Goal: Transaction & Acquisition: Purchase product/service

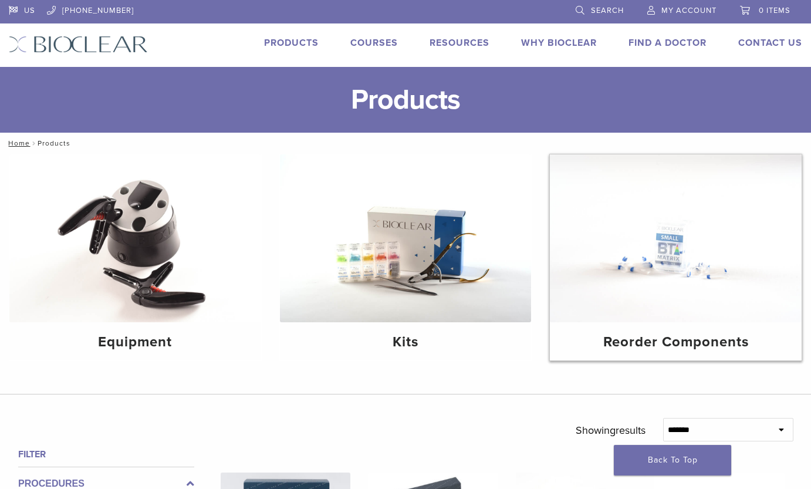
click at [707, 264] on img at bounding box center [676, 238] width 252 height 168
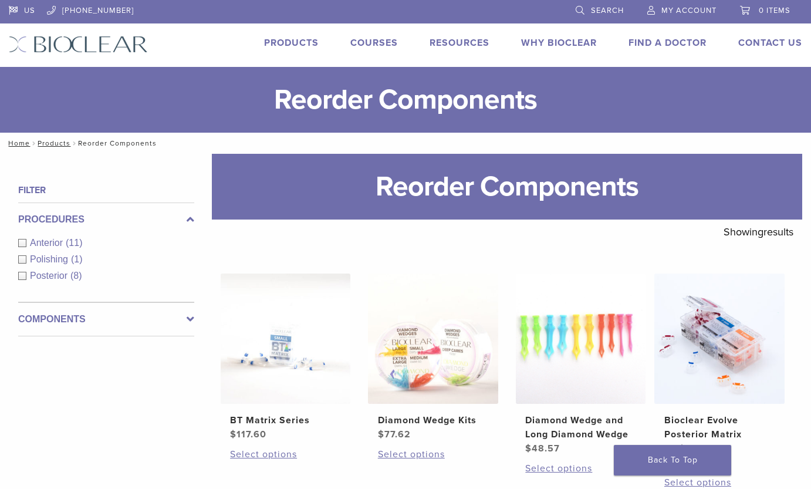
click at [24, 242] on div "Anterior (11)" at bounding box center [106, 243] width 176 height 14
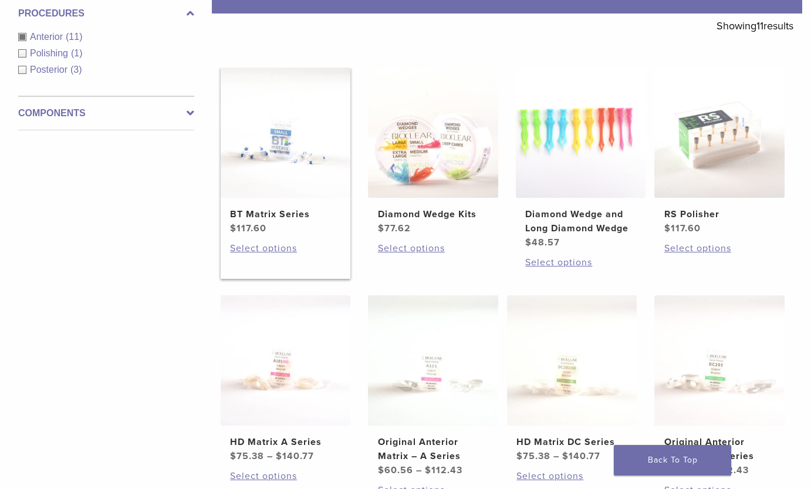
scroll to position [176, 0]
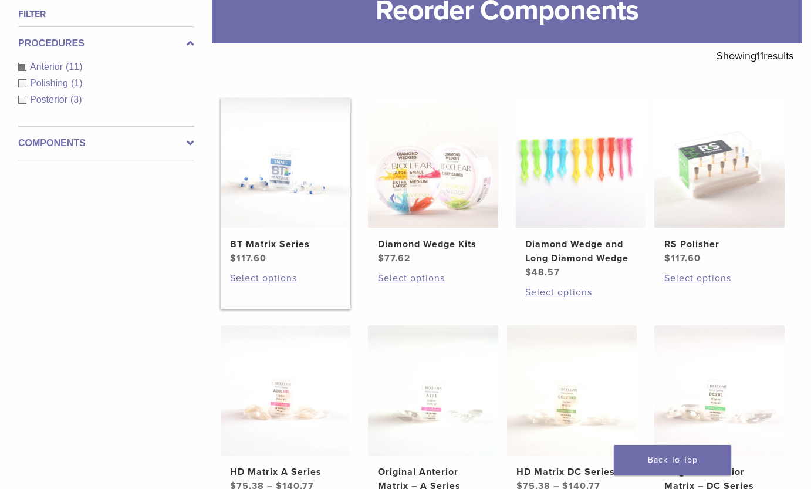
click at [255, 247] on h2 "BT Matrix Series" at bounding box center [285, 244] width 110 height 14
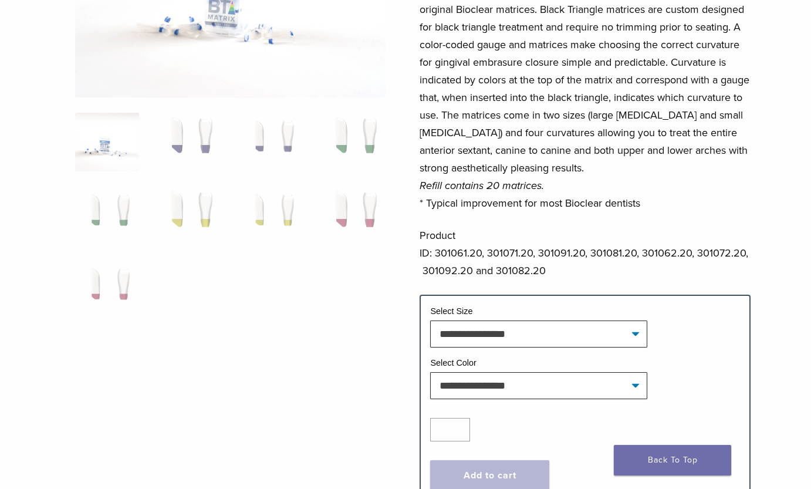
scroll to position [293, 0]
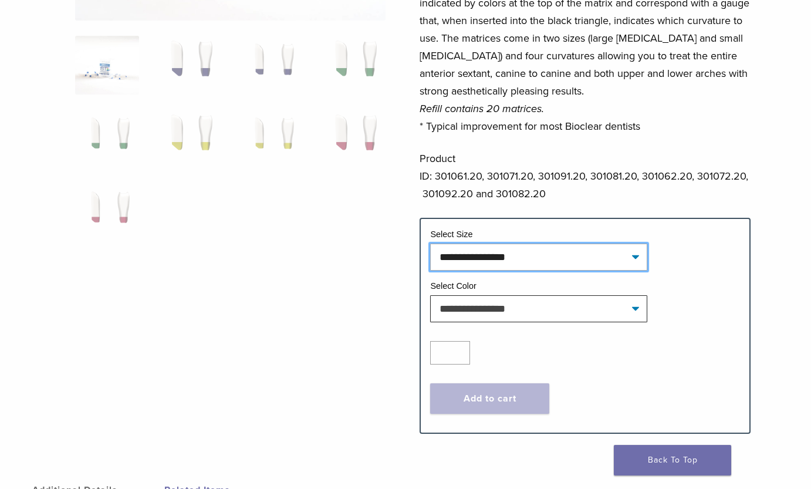
click at [581, 254] on select "**********" at bounding box center [538, 256] width 216 height 27
click at [590, 206] on div "Bioclear is pleased to introduce the Black Triangle System, a new matrix system…" at bounding box center [584, 53] width 330 height 329
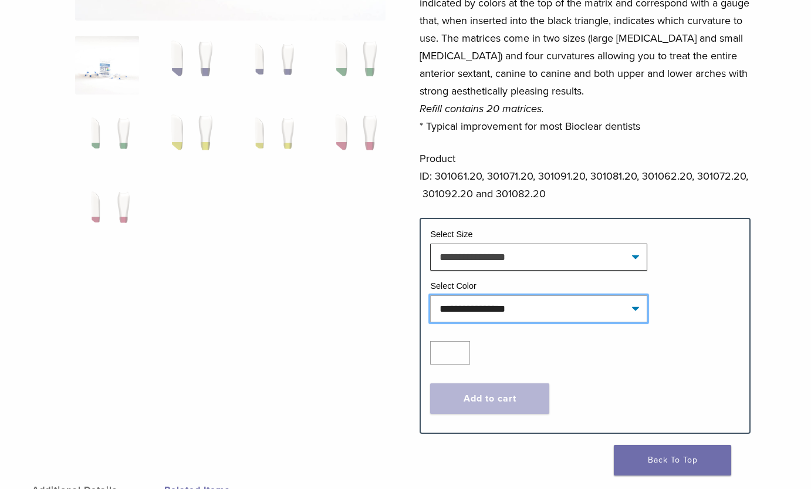
click at [568, 314] on select "**********" at bounding box center [538, 308] width 216 height 27
click at [579, 183] on p "Product ID: 301061.20, 301071.20, 301091.20, 301081.20, 301062.20, 301072.20, 3…" at bounding box center [584, 176] width 330 height 53
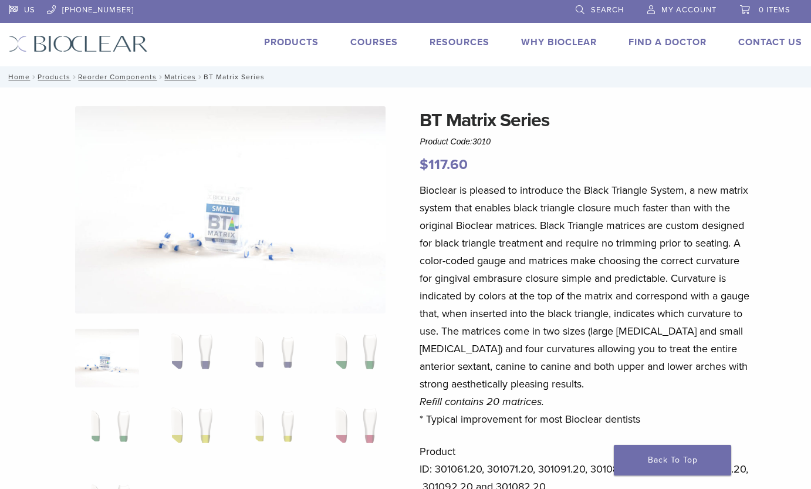
scroll to position [0, 0]
click at [292, 42] on link "Products" at bounding box center [291, 43] width 55 height 12
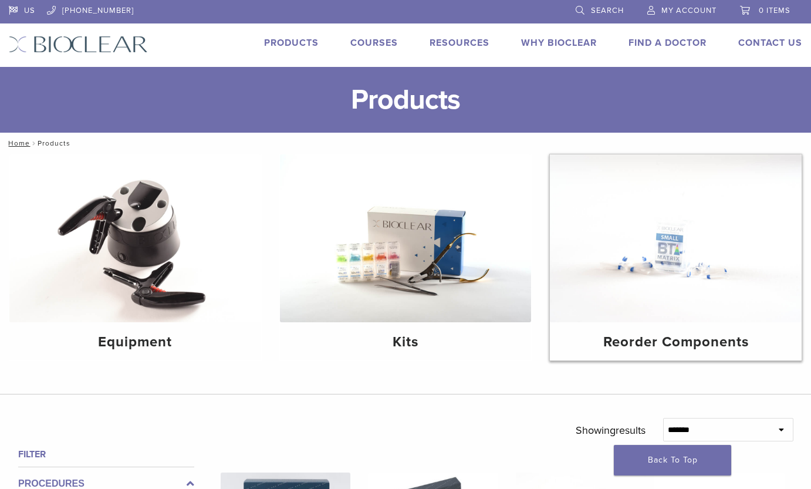
click at [642, 339] on h4 "Reorder Components" at bounding box center [675, 341] width 233 height 21
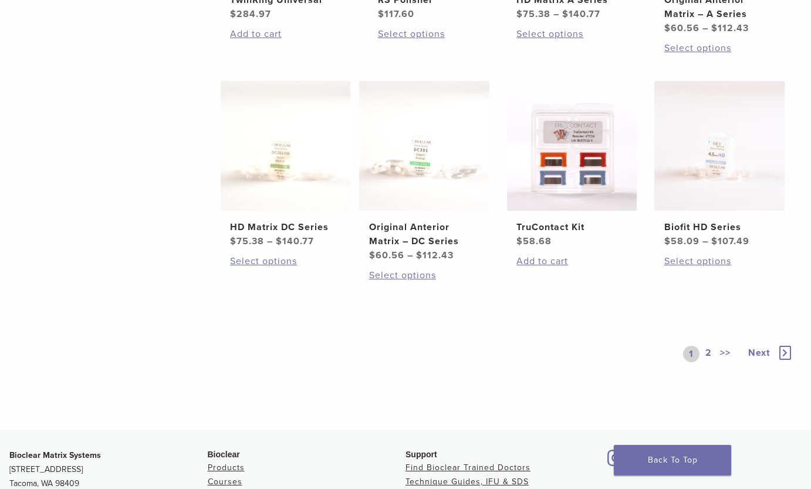
scroll to position [645, 0]
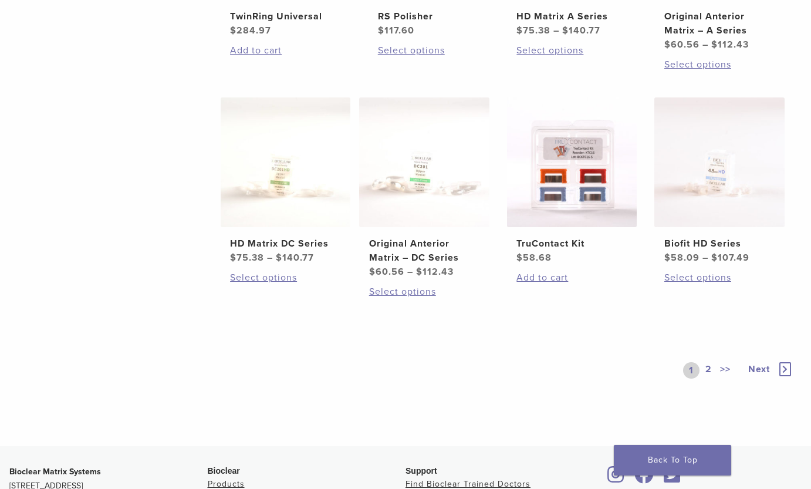
click at [706, 362] on link "2" at bounding box center [708, 370] width 11 height 16
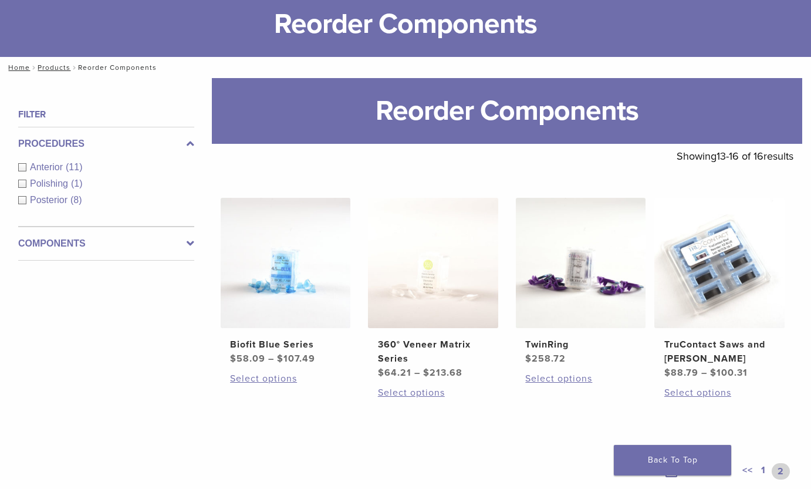
scroll to position [62, 0]
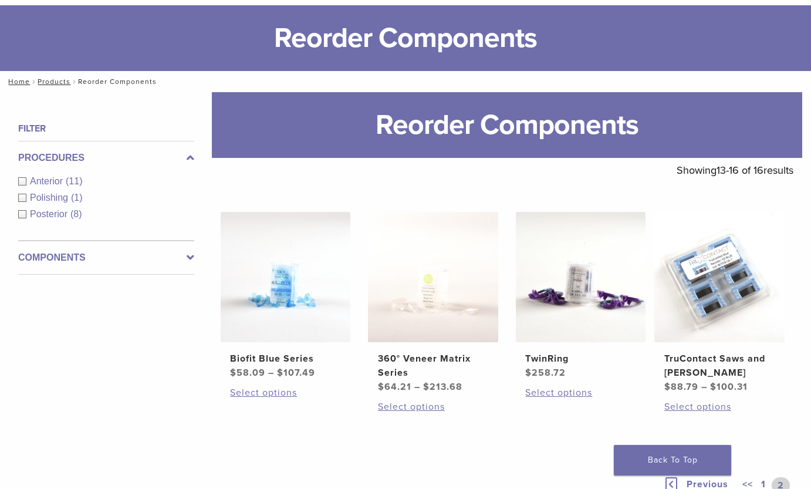
click at [148, 365] on div "Filter Procedures Anterior (11) Polishing (1) Posterior (8) Components Matrix B…" at bounding box center [101, 328] width 185 height 415
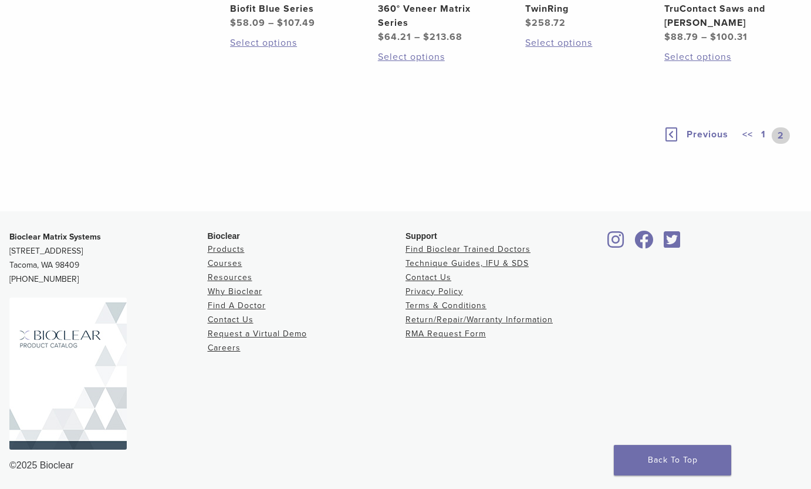
scroll to position [414, 0]
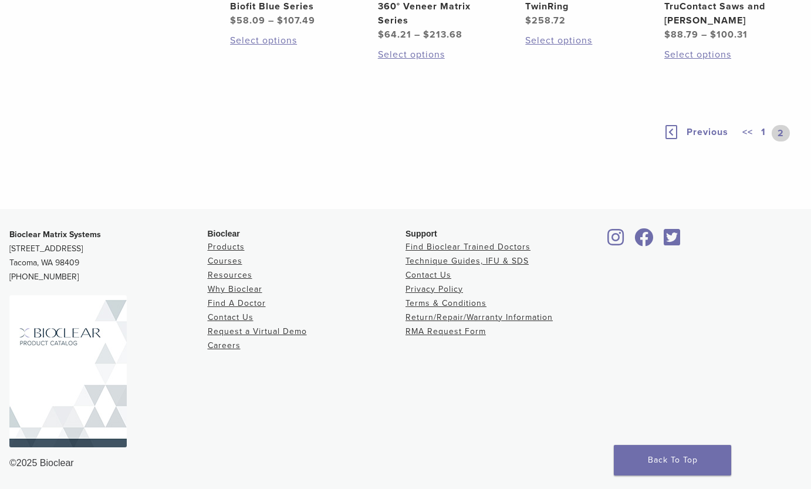
click at [761, 131] on link "1" at bounding box center [763, 133] width 9 height 16
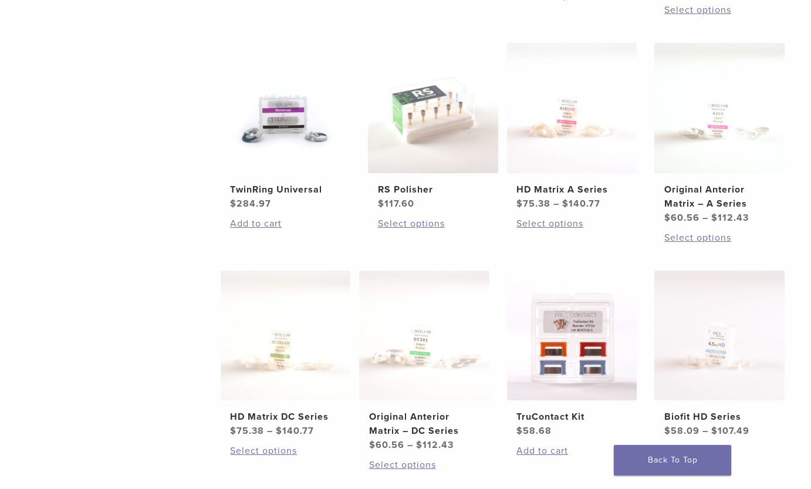
scroll to position [531, 0]
